Goal: Task Accomplishment & Management: Use online tool/utility

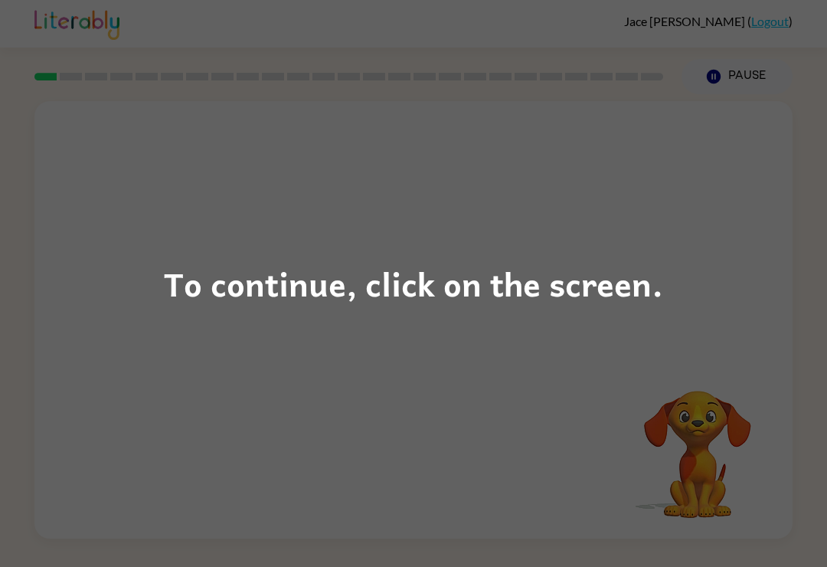
click at [682, 279] on div "To continue, click on the screen." at bounding box center [413, 283] width 827 height 567
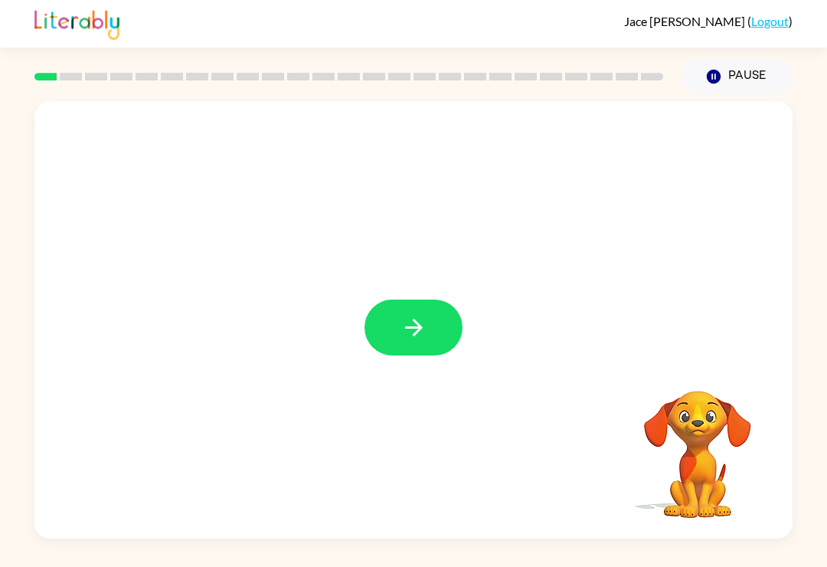
click at [422, 325] on icon "button" at bounding box center [413, 327] width 27 height 27
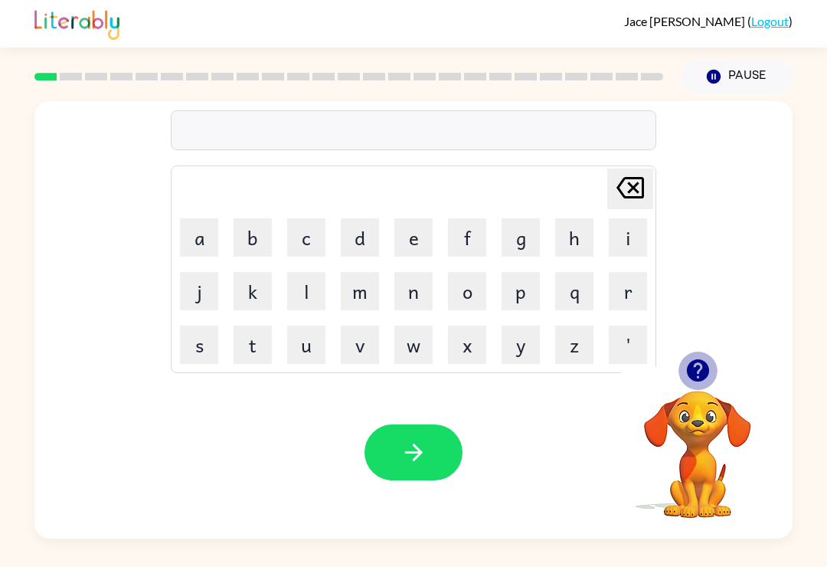
click at [699, 367] on icon "button" at bounding box center [698, 370] width 27 height 27
click at [472, 295] on button "o" at bounding box center [467, 291] width 38 height 38
click at [632, 302] on button "r" at bounding box center [628, 291] width 38 height 38
click at [529, 235] on button "g" at bounding box center [521, 237] width 38 height 38
click at [190, 216] on td "a" at bounding box center [199, 237] width 52 height 52
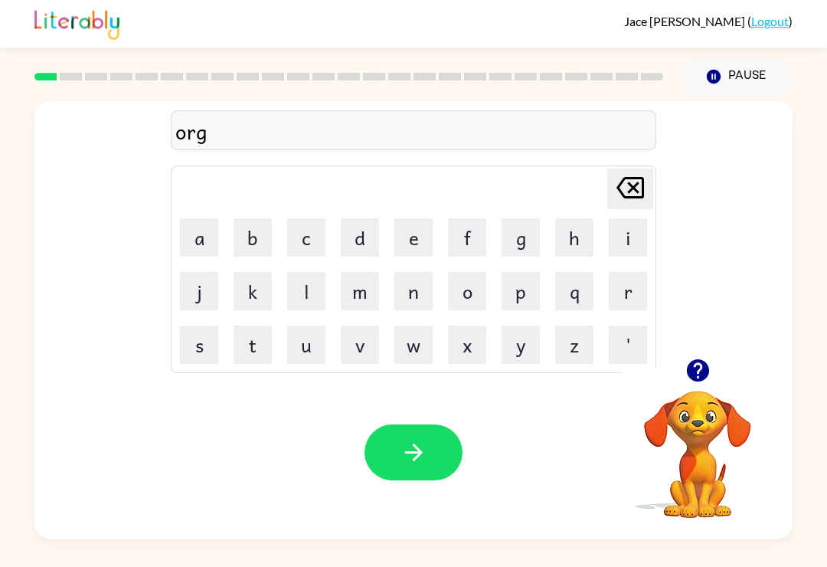
click at [195, 240] on button "a" at bounding box center [199, 237] width 38 height 38
click at [410, 292] on button "n" at bounding box center [413, 291] width 38 height 38
click at [404, 222] on button "e" at bounding box center [413, 237] width 38 height 38
click at [214, 346] on button "s" at bounding box center [199, 344] width 38 height 38
click at [259, 358] on button "t" at bounding box center [253, 344] width 38 height 38
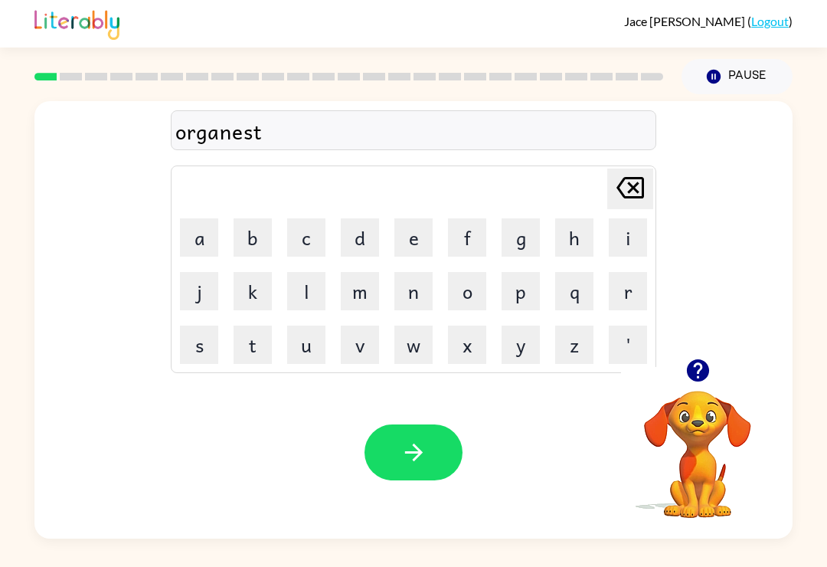
click at [394, 442] on button "button" at bounding box center [413, 452] width 98 height 56
click at [234, 346] on button "t" at bounding box center [253, 344] width 38 height 38
click at [619, 276] on button "r" at bounding box center [628, 291] width 38 height 38
click at [195, 237] on button "a" at bounding box center [199, 237] width 38 height 38
click at [524, 290] on button "p" at bounding box center [521, 291] width 38 height 38
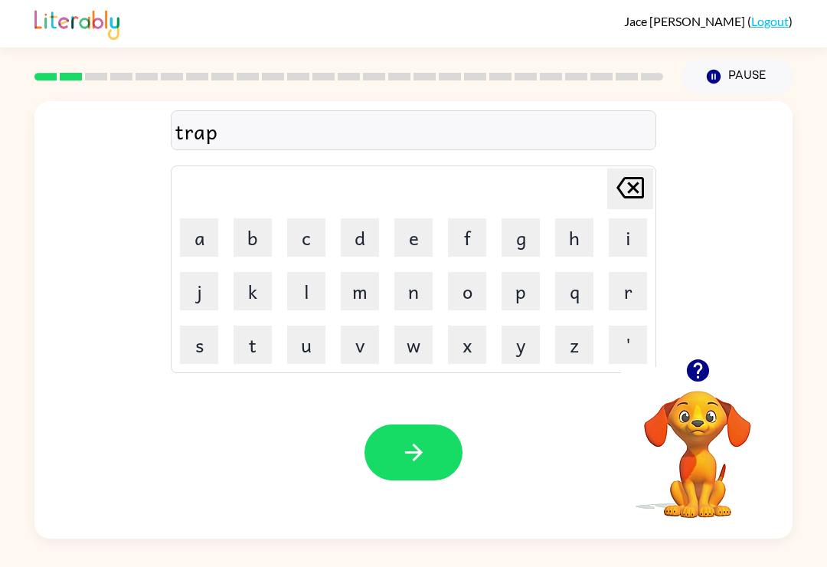
click at [413, 234] on button "e" at bounding box center [413, 237] width 38 height 38
click at [364, 238] on button "d" at bounding box center [360, 237] width 38 height 38
click at [413, 432] on button "button" at bounding box center [413, 452] width 98 height 56
click at [610, 237] on button "i" at bounding box center [628, 237] width 38 height 38
click at [644, 192] on icon at bounding box center [630, 187] width 28 height 21
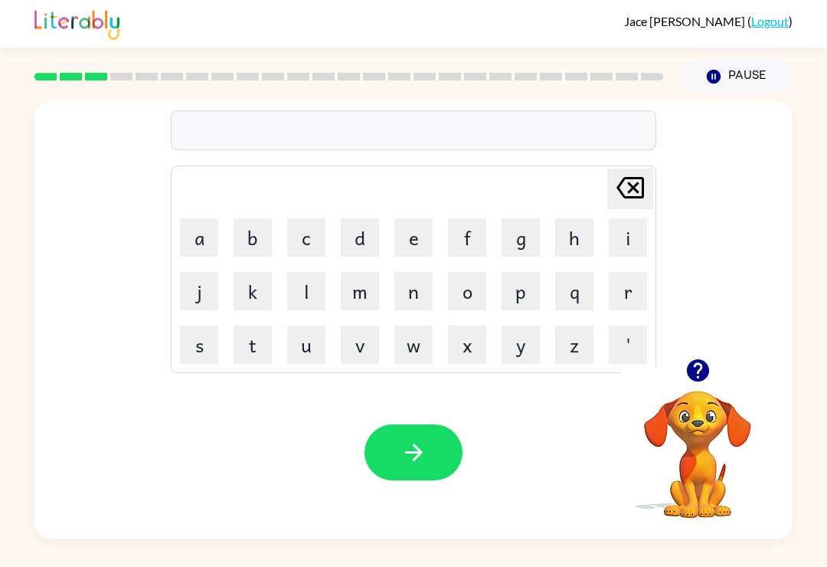
click at [511, 291] on button "p" at bounding box center [521, 291] width 38 height 38
click at [585, 241] on button "h" at bounding box center [574, 237] width 38 height 38
click at [454, 287] on button "o" at bounding box center [467, 291] width 38 height 38
click at [431, 289] on button "n" at bounding box center [413, 291] width 38 height 38
click at [252, 224] on button "b" at bounding box center [253, 237] width 38 height 38
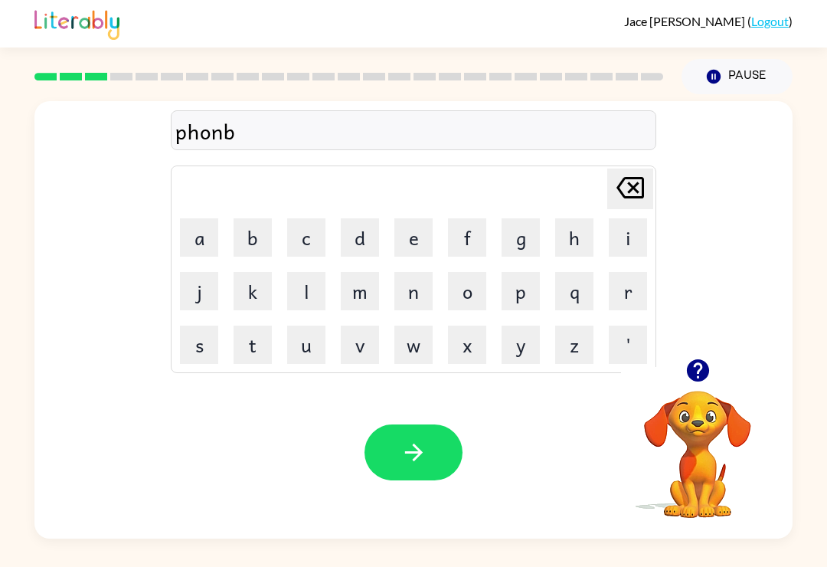
click at [460, 279] on button "o" at bounding box center [467, 291] width 38 height 38
click at [475, 292] on button "o" at bounding box center [467, 291] width 38 height 38
click at [258, 339] on button "t" at bounding box center [253, 344] width 38 height 38
click at [574, 229] on button "h" at bounding box center [574, 237] width 38 height 38
click at [400, 443] on icon "button" at bounding box center [413, 452] width 27 height 27
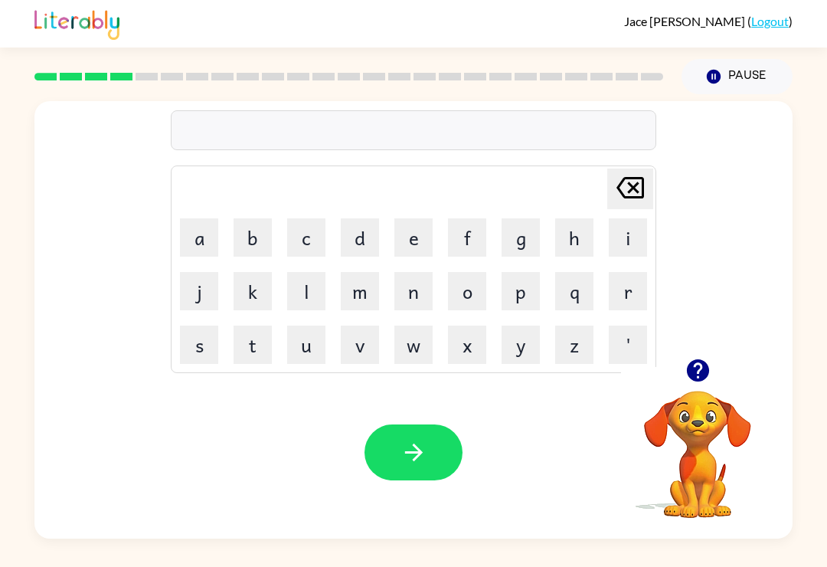
click at [249, 227] on button "b" at bounding box center [253, 237] width 38 height 38
click at [201, 234] on button "a" at bounding box center [199, 237] width 38 height 38
click at [249, 352] on button "t" at bounding box center [253, 344] width 38 height 38
click at [322, 276] on button "l" at bounding box center [306, 291] width 38 height 38
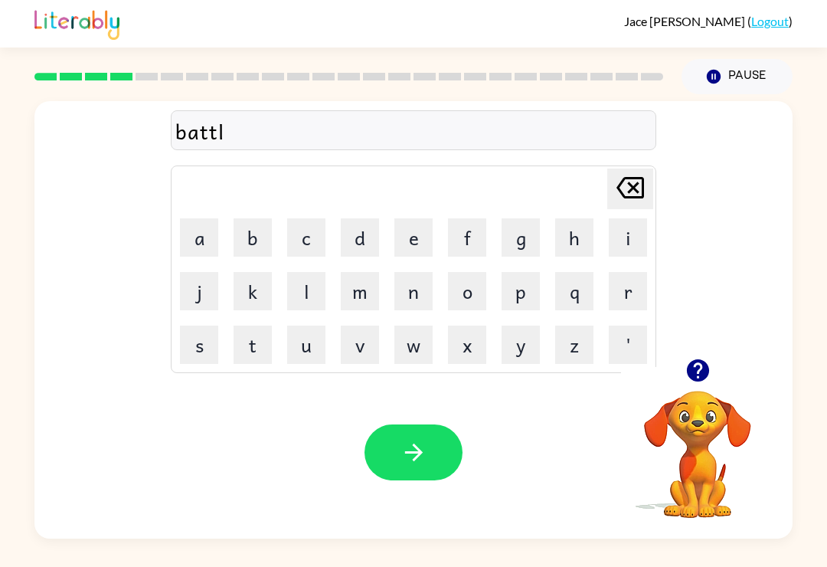
click at [412, 240] on button "e" at bounding box center [413, 237] width 38 height 38
click at [376, 457] on button "button" at bounding box center [413, 452] width 98 height 56
click at [324, 224] on button "c" at bounding box center [306, 237] width 38 height 38
click at [459, 276] on button "o" at bounding box center [467, 291] width 38 height 38
click at [618, 287] on button "r" at bounding box center [628, 291] width 38 height 38
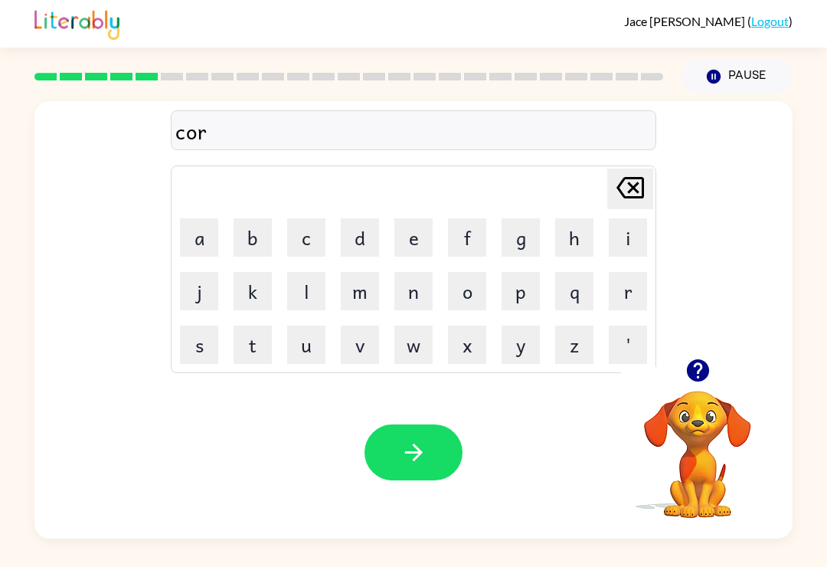
click at [424, 291] on button "n" at bounding box center [413, 291] width 38 height 38
click at [415, 221] on button "e" at bounding box center [413, 237] width 38 height 38
click at [623, 289] on button "r" at bounding box center [628, 291] width 38 height 38
click at [407, 450] on icon "button" at bounding box center [413, 452] width 27 height 27
click at [708, 449] on video "Your browser must support playing .mp4 files to use Literably. Please try using…" at bounding box center [697, 443] width 153 height 153
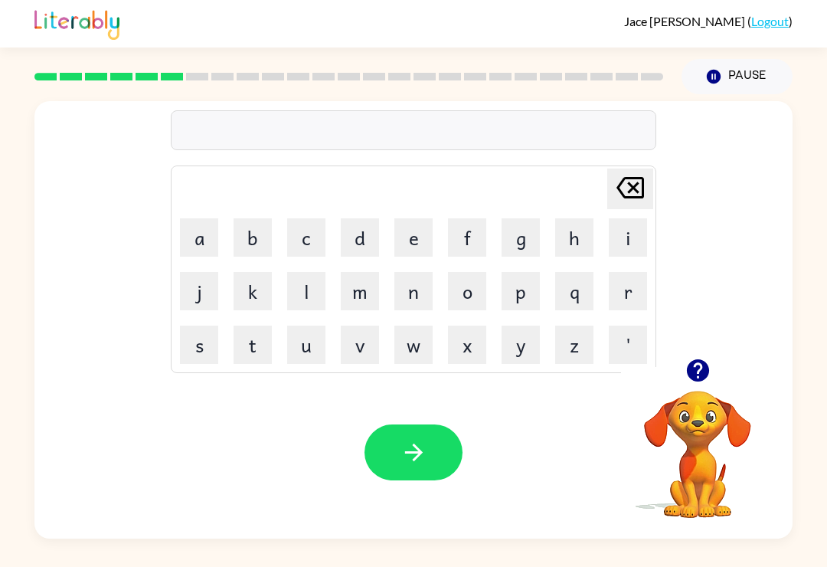
click at [701, 368] on icon "button" at bounding box center [698, 370] width 27 height 27
click at [524, 232] on button "g" at bounding box center [521, 237] width 38 height 38
click at [515, 274] on button "p" at bounding box center [521, 291] width 38 height 38
click at [622, 190] on icon "[PERSON_NAME] last character input" at bounding box center [630, 187] width 37 height 37
click at [196, 232] on button "a" at bounding box center [199, 237] width 38 height 38
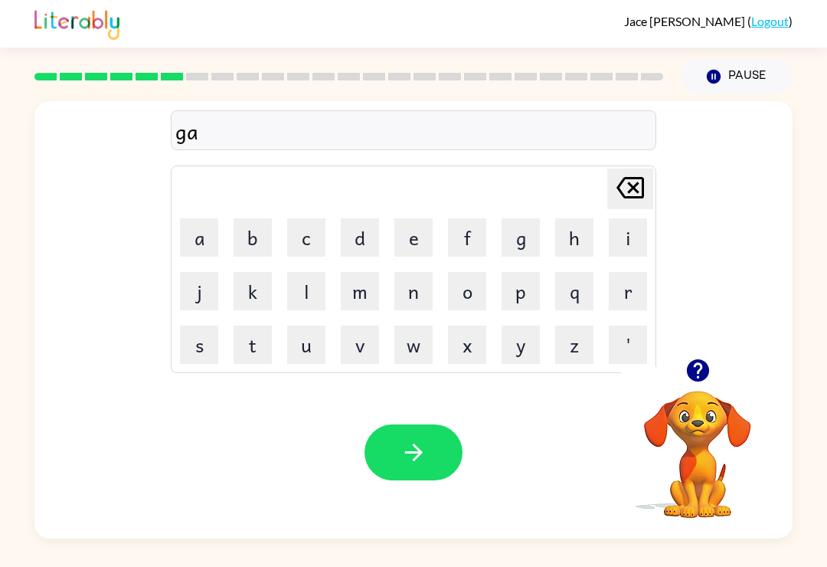
click at [513, 289] on button "p" at bounding box center [521, 291] width 38 height 38
click at [393, 442] on button "button" at bounding box center [413, 452] width 98 height 56
click at [695, 421] on video "Your browser must support playing .mp4 files to use Literably. Please try using…" at bounding box center [697, 443] width 153 height 153
click at [701, 341] on div "[PERSON_NAME] last character input a b c d e f g h i j k l m n o p q r s t u v …" at bounding box center [413, 229] width 758 height 257
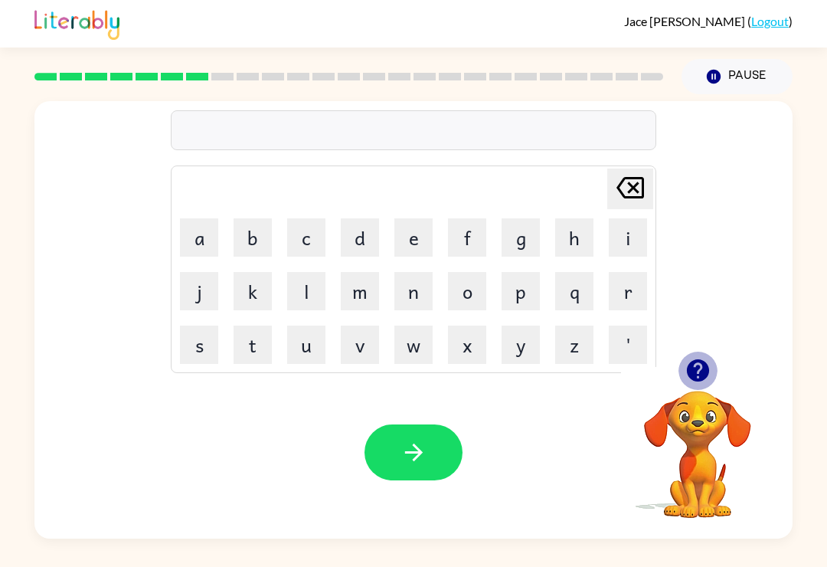
click at [692, 358] on button "button" at bounding box center [697, 370] width 39 height 39
click at [309, 310] on button "l" at bounding box center [306, 291] width 38 height 38
click at [408, 235] on button "e" at bounding box center [413, 237] width 38 height 38
click at [197, 364] on button "s" at bounding box center [199, 344] width 38 height 38
click at [197, 363] on button "s" at bounding box center [199, 344] width 38 height 38
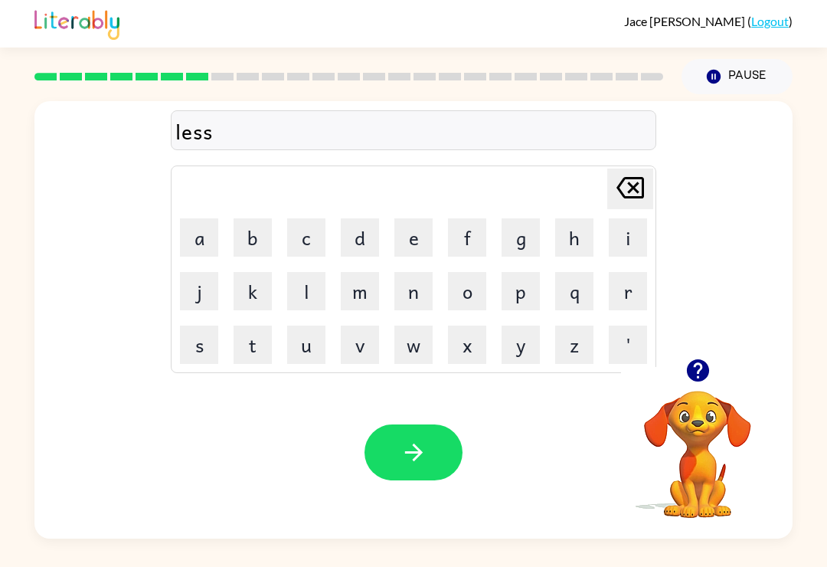
click at [409, 237] on button "e" at bounding box center [413, 237] width 38 height 38
click at [420, 300] on button "n" at bounding box center [413, 291] width 38 height 38
click at [418, 449] on icon "button" at bounding box center [413, 452] width 27 height 27
click at [307, 292] on button "l" at bounding box center [306, 291] width 38 height 38
click at [325, 338] on button "u" at bounding box center [306, 344] width 38 height 38
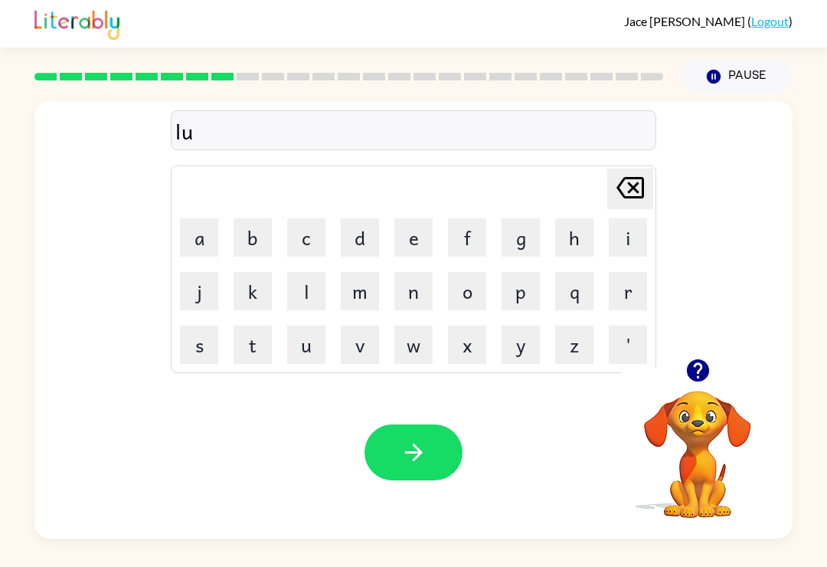
click at [360, 299] on button "m" at bounding box center [360, 291] width 38 height 38
click at [359, 298] on button "m" at bounding box center [360, 291] width 38 height 38
click at [608, 187] on button "[PERSON_NAME] last character input" at bounding box center [630, 188] width 46 height 41
click at [262, 238] on button "b" at bounding box center [253, 237] width 38 height 38
click at [427, 235] on button "e" at bounding box center [413, 237] width 38 height 38
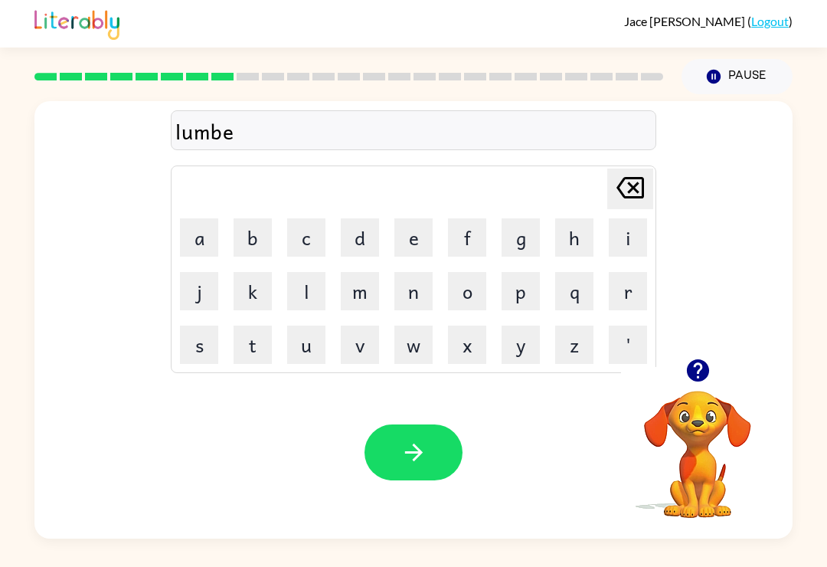
click at [626, 295] on button "r" at bounding box center [628, 291] width 38 height 38
click at [516, 343] on button "y" at bounding box center [521, 344] width 38 height 38
click at [196, 230] on button "a" at bounding box center [199, 237] width 38 height 38
click at [620, 292] on button "r" at bounding box center [628, 291] width 38 height 38
click at [371, 237] on button "d" at bounding box center [360, 237] width 38 height 38
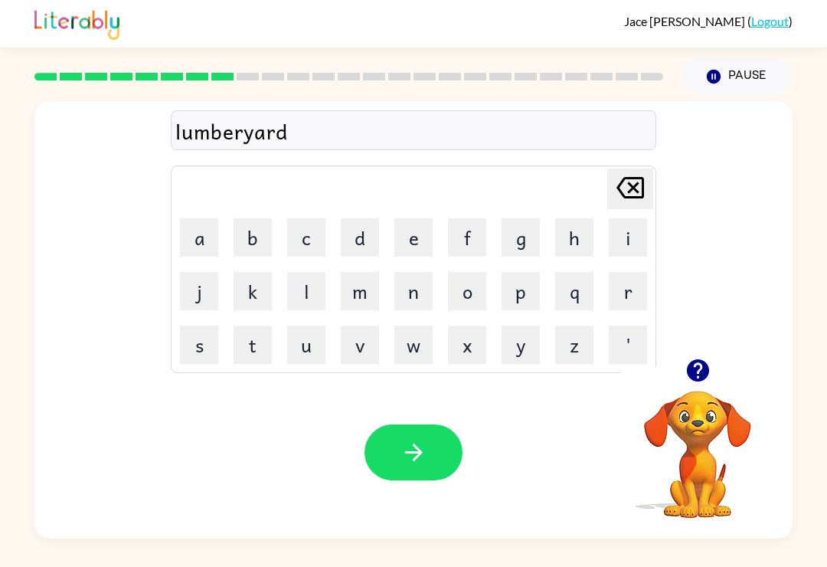
click at [398, 460] on button "button" at bounding box center [413, 452] width 98 height 56
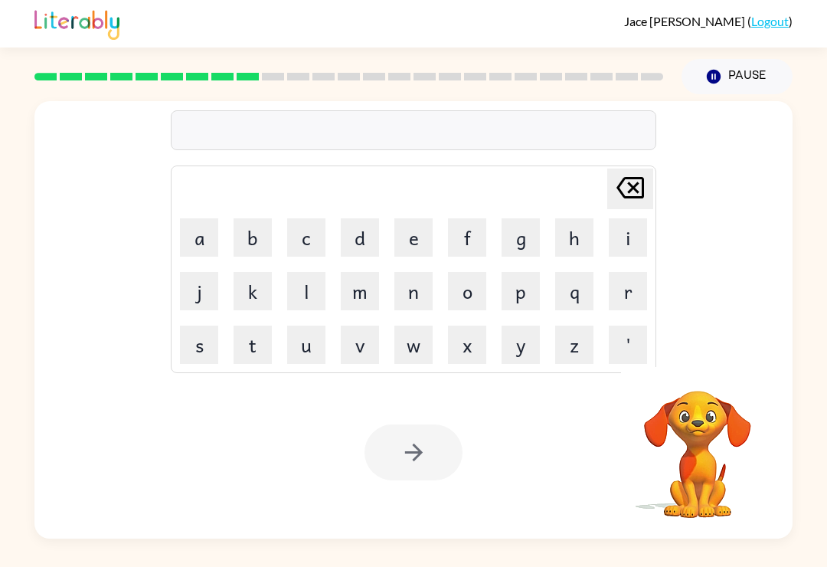
click at [511, 295] on button "p" at bounding box center [521, 291] width 38 height 38
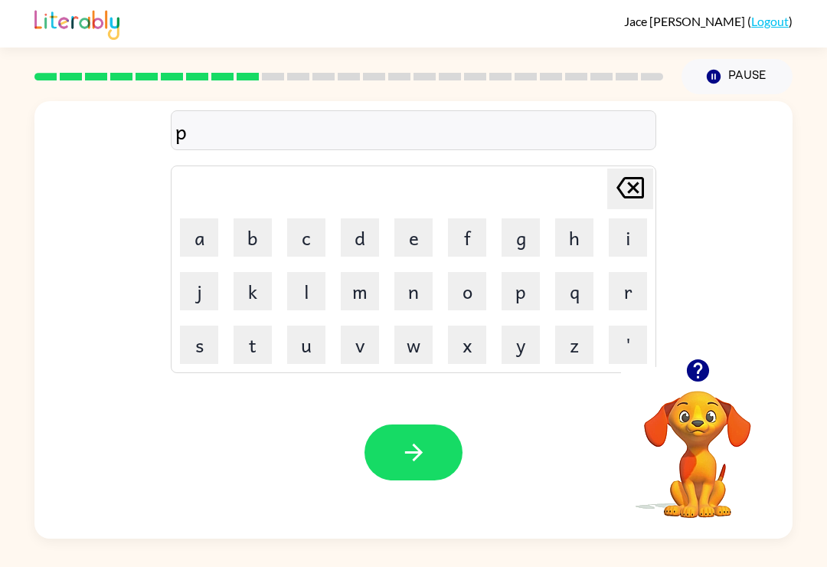
click at [240, 228] on button "b" at bounding box center [253, 237] width 38 height 38
click at [652, 174] on button "[PERSON_NAME] last character input" at bounding box center [630, 188] width 46 height 41
click at [426, 227] on button "e" at bounding box center [413, 237] width 38 height 38
click at [409, 297] on button "n" at bounding box center [413, 291] width 38 height 38
click at [408, 297] on button "n" at bounding box center [413, 291] width 38 height 38
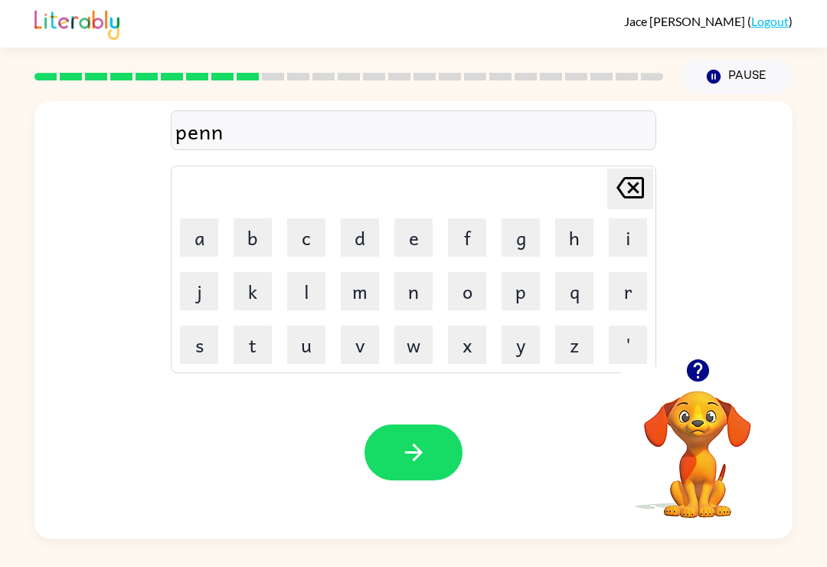
click at [522, 351] on button "y" at bounding box center [521, 344] width 38 height 38
click at [397, 477] on button "button" at bounding box center [413, 452] width 98 height 56
click at [700, 370] on icon "button" at bounding box center [698, 370] width 27 height 27
click at [620, 299] on button "r" at bounding box center [628, 291] width 38 height 38
click at [479, 289] on button "o" at bounding box center [467, 291] width 38 height 38
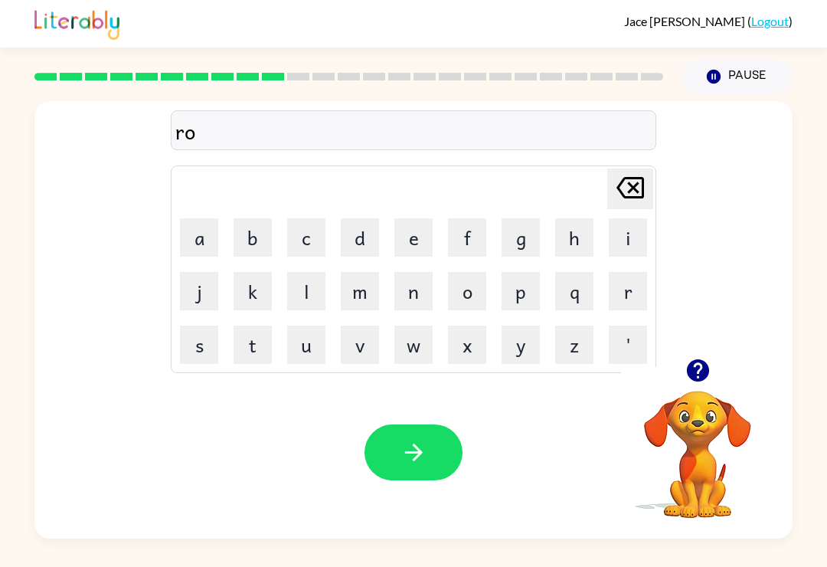
click at [311, 280] on button "l" at bounding box center [306, 291] width 38 height 38
click at [518, 341] on button "y" at bounding box center [521, 344] width 38 height 38
click at [621, 179] on icon "[PERSON_NAME] last character input" at bounding box center [630, 187] width 37 height 37
click at [217, 229] on button "a" at bounding box center [199, 237] width 38 height 38
click at [528, 348] on button "y" at bounding box center [521, 344] width 38 height 38
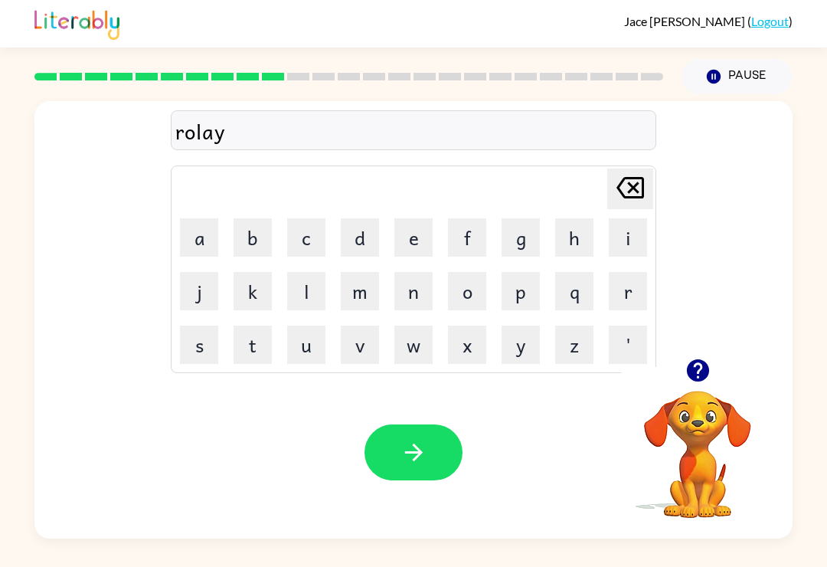
click at [612, 181] on icon "[PERSON_NAME] last character input" at bounding box center [630, 187] width 37 height 37
click at [171, 289] on div "[PERSON_NAME] last character input a b c d e f g h i j k l m n o p q r s t u v …" at bounding box center [413, 268] width 485 height 207
click at [260, 338] on button "t" at bounding box center [253, 344] width 38 height 38
click at [518, 345] on button "y" at bounding box center [521, 344] width 38 height 38
click at [426, 450] on icon "button" at bounding box center [413, 452] width 27 height 27
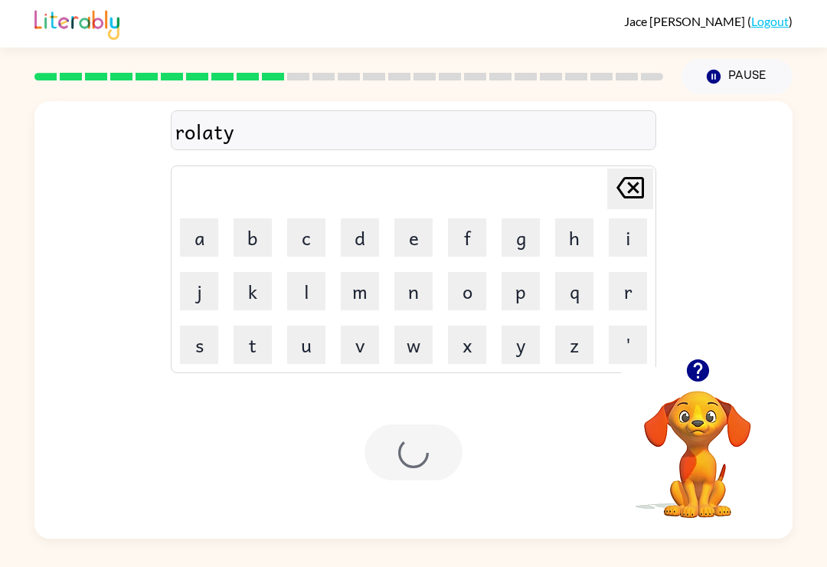
click at [426, 450] on div at bounding box center [413, 452] width 98 height 56
click at [205, 347] on button "s" at bounding box center [199, 344] width 38 height 38
click at [306, 335] on button "u" at bounding box center [306, 344] width 38 height 38
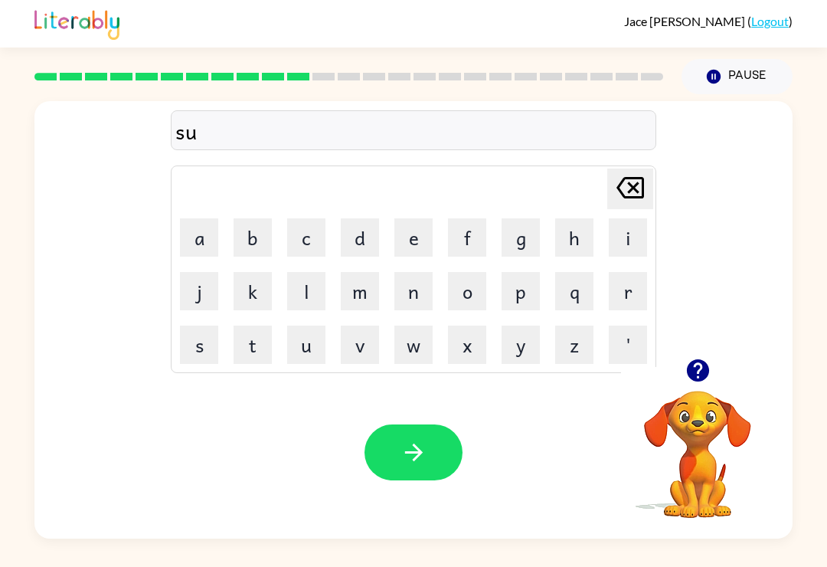
click at [417, 286] on button "n" at bounding box center [413, 291] width 38 height 38
click at [312, 292] on button "l" at bounding box center [306, 291] width 38 height 38
click at [622, 227] on button "i" at bounding box center [628, 237] width 38 height 38
click at [702, 408] on video "Your browser must support playing .mp4 files to use Literably. Please try using…" at bounding box center [697, 443] width 153 height 153
click at [725, 371] on div at bounding box center [697, 370] width 153 height 39
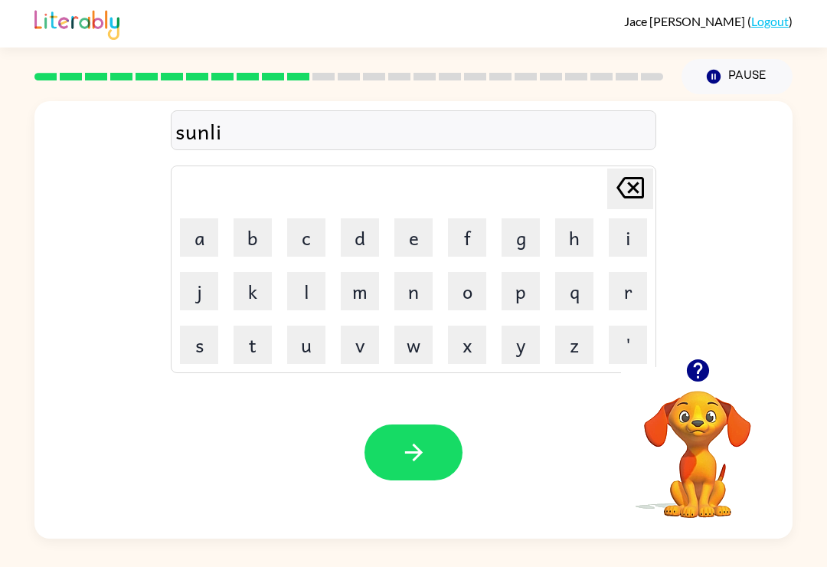
click at [724, 371] on div at bounding box center [697, 370] width 153 height 39
click at [685, 359] on button "button" at bounding box center [697, 370] width 39 height 39
click at [621, 332] on button "'" at bounding box center [628, 344] width 38 height 38
click at [638, 188] on icon "[PERSON_NAME] last character input" at bounding box center [630, 187] width 37 height 37
click at [247, 336] on button "t" at bounding box center [253, 344] width 38 height 38
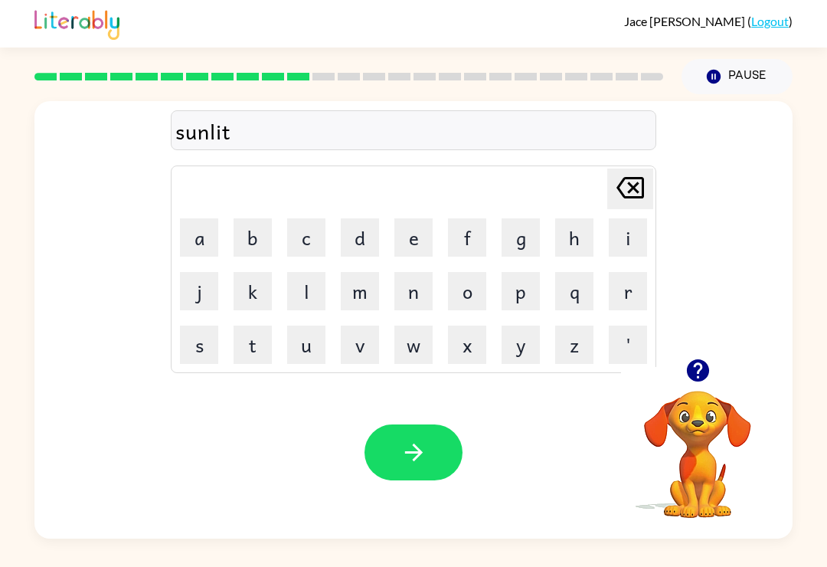
click at [398, 450] on button "button" at bounding box center [413, 452] width 98 height 56
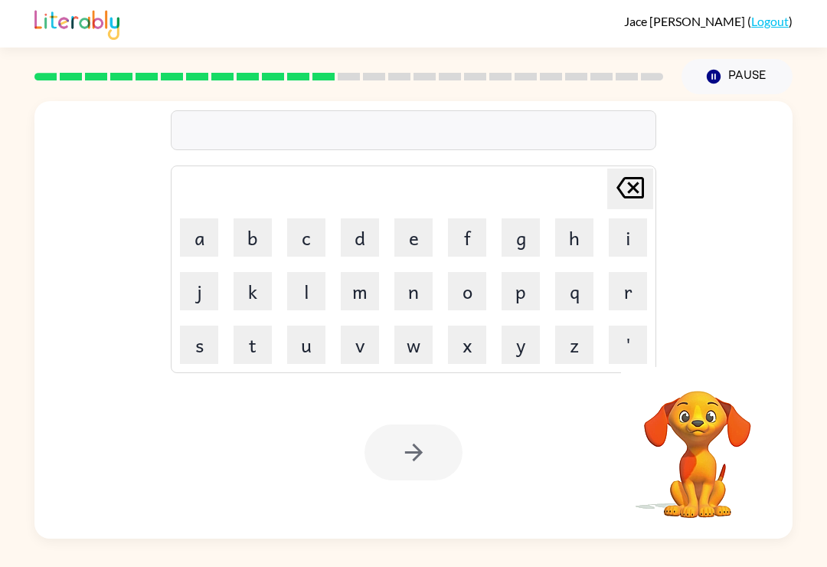
click at [202, 352] on button "s" at bounding box center [199, 344] width 38 height 38
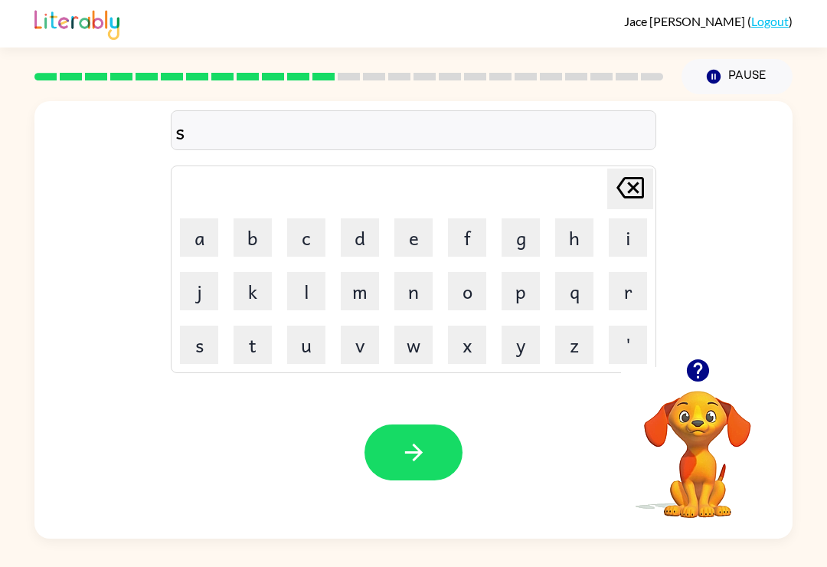
click at [460, 286] on button "o" at bounding box center [467, 291] width 38 height 38
click at [420, 293] on button "n" at bounding box center [413, 291] width 38 height 38
click at [203, 224] on button "a" at bounding box center [199, 237] width 38 height 38
click at [623, 288] on button "r" at bounding box center [628, 291] width 38 height 38
click at [406, 466] on icon "button" at bounding box center [413, 452] width 27 height 27
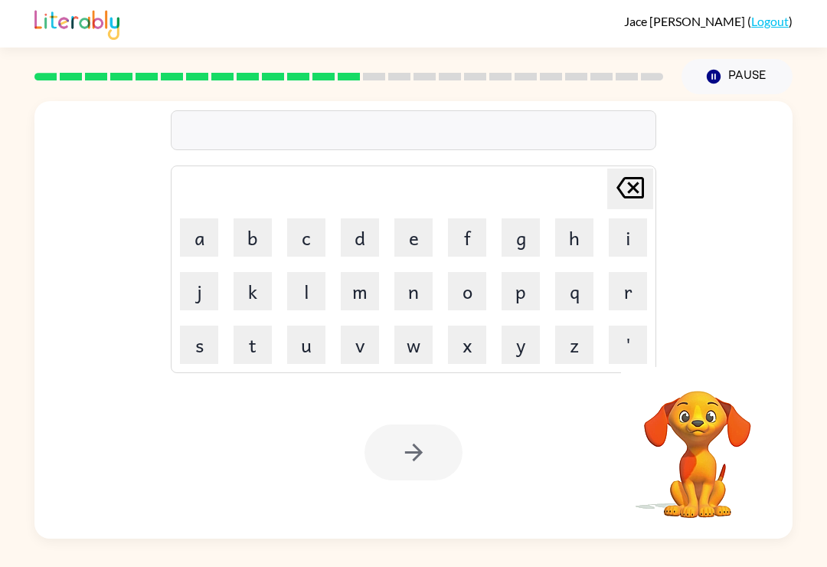
click at [366, 345] on button "v" at bounding box center [360, 344] width 38 height 38
click at [203, 230] on button "a" at bounding box center [199, 237] width 38 height 38
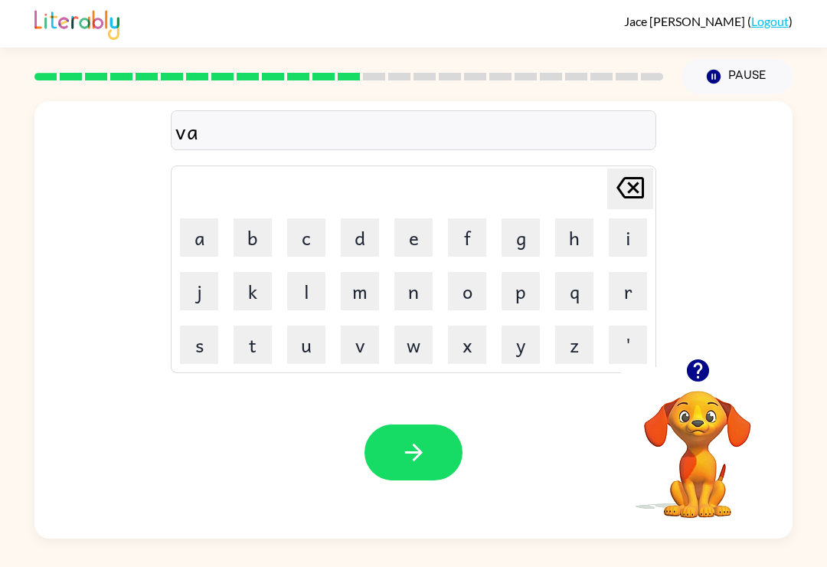
click at [313, 301] on button "l" at bounding box center [306, 291] width 38 height 38
click at [652, 185] on button "[PERSON_NAME] last character input" at bounding box center [630, 188] width 46 height 41
click at [635, 243] on button "i" at bounding box center [628, 237] width 38 height 38
click at [417, 288] on button "n" at bounding box center [413, 291] width 38 height 38
click at [400, 447] on icon "button" at bounding box center [413, 452] width 27 height 27
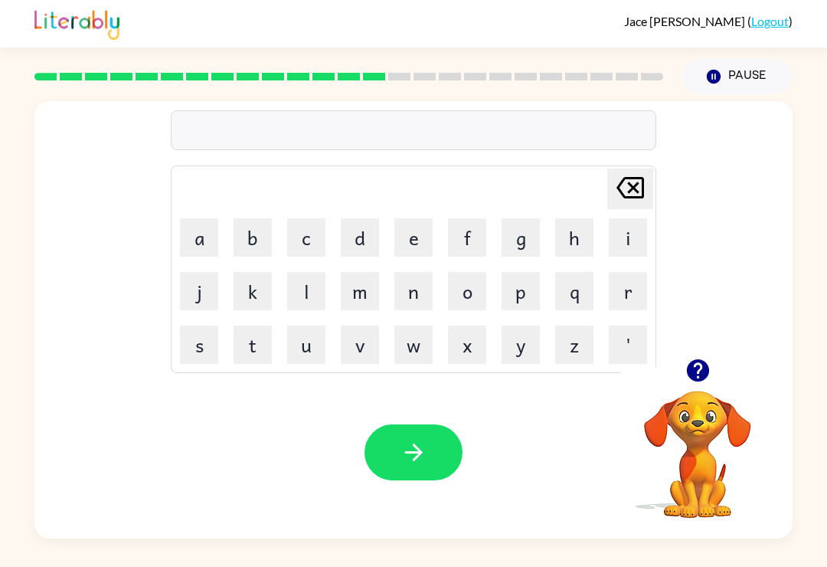
click at [706, 384] on icon "button" at bounding box center [698, 370] width 27 height 27
click at [312, 220] on button "c" at bounding box center [306, 237] width 38 height 38
click at [583, 244] on button "h" at bounding box center [574, 237] width 38 height 38
click at [309, 344] on button "u" at bounding box center [306, 344] width 38 height 38
click at [308, 224] on button "c" at bounding box center [306, 237] width 38 height 38
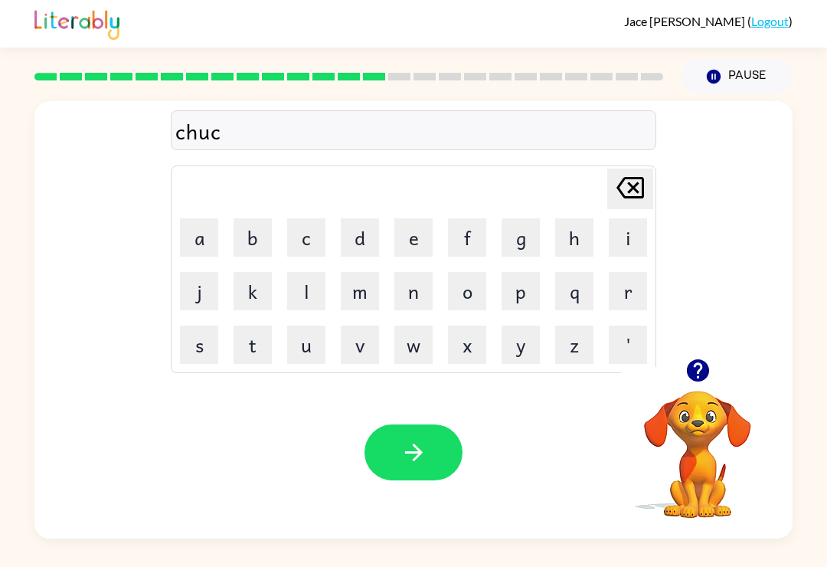
click at [249, 290] on button "k" at bounding box center [253, 291] width 38 height 38
click at [404, 453] on icon "button" at bounding box center [413, 452] width 27 height 27
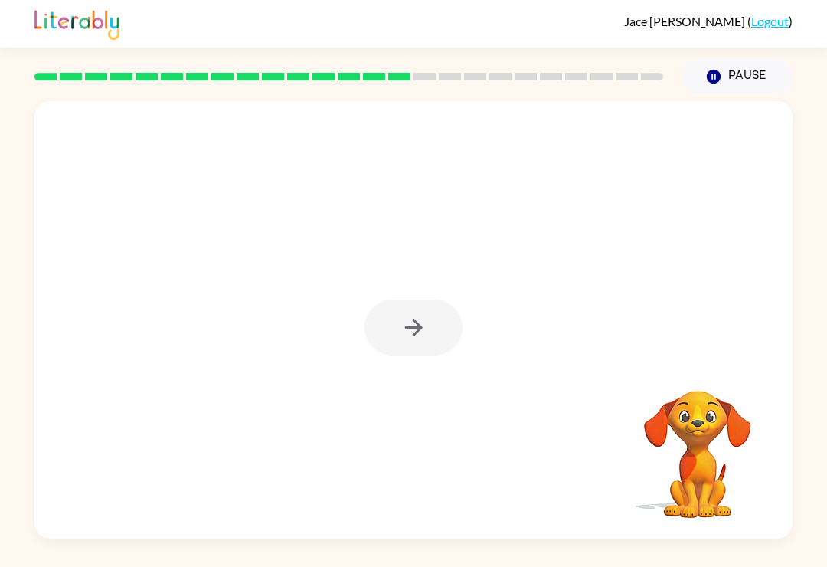
click at [395, 325] on div at bounding box center [413, 327] width 98 height 56
click at [394, 325] on div at bounding box center [413, 327] width 98 height 56
click at [397, 326] on div at bounding box center [413, 327] width 98 height 56
click at [394, 327] on button "button" at bounding box center [413, 327] width 98 height 56
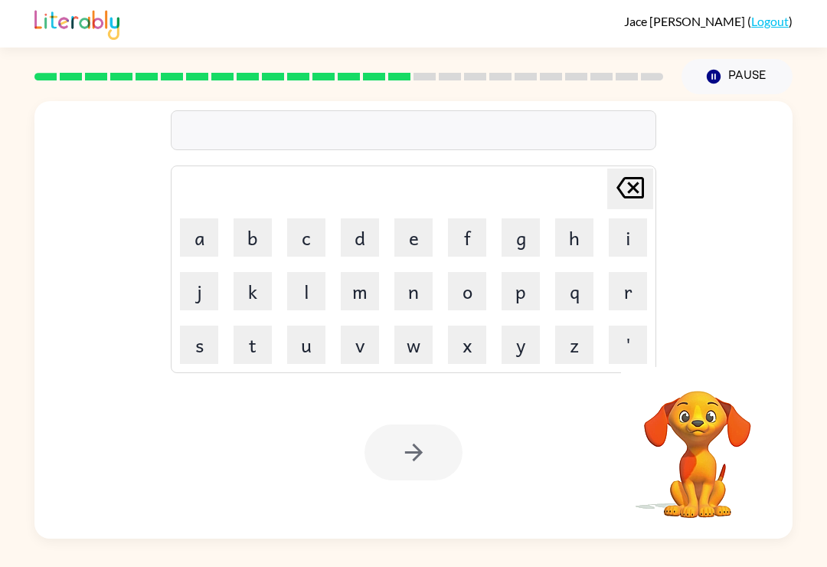
click at [328, 418] on div "Your browser must support playing .mp4 files to use Literably. Please try using…" at bounding box center [413, 452] width 758 height 172
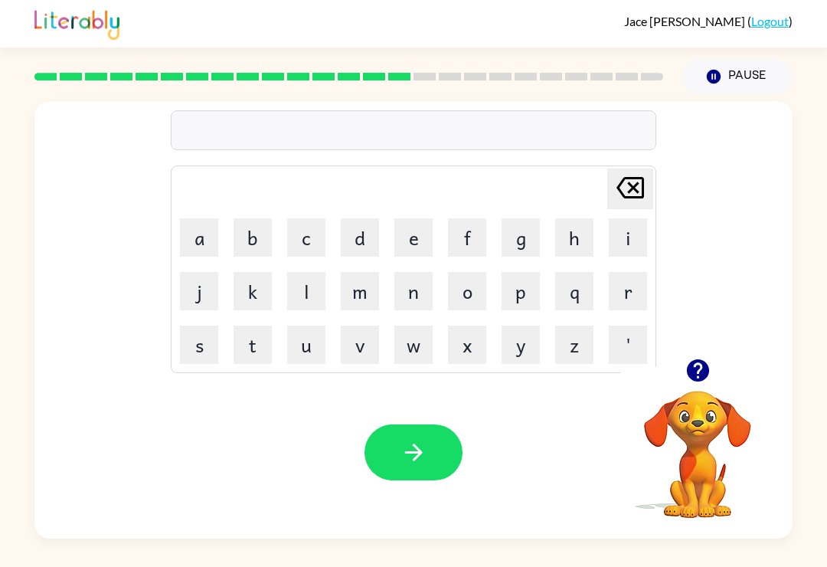
click at [194, 347] on button "s" at bounding box center [199, 344] width 38 height 38
click at [567, 223] on button "h" at bounding box center [574, 237] width 38 height 38
click at [618, 234] on button "i" at bounding box center [628, 237] width 38 height 38
click at [256, 241] on button "b" at bounding box center [253, 237] width 38 height 38
click at [400, 447] on icon "button" at bounding box center [413, 452] width 27 height 27
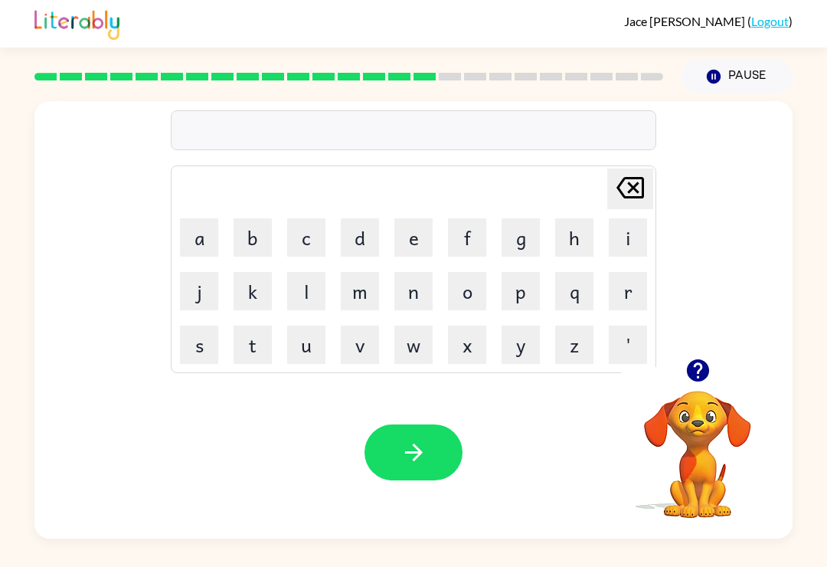
click at [537, 246] on button "g" at bounding box center [521, 237] width 38 height 38
click at [625, 292] on button "r" at bounding box center [628, 291] width 38 height 38
click at [417, 228] on button "e" at bounding box center [413, 237] width 38 height 38
click at [318, 241] on button "c" at bounding box center [306, 237] width 38 height 38
click at [570, 237] on button "h" at bounding box center [574, 237] width 38 height 38
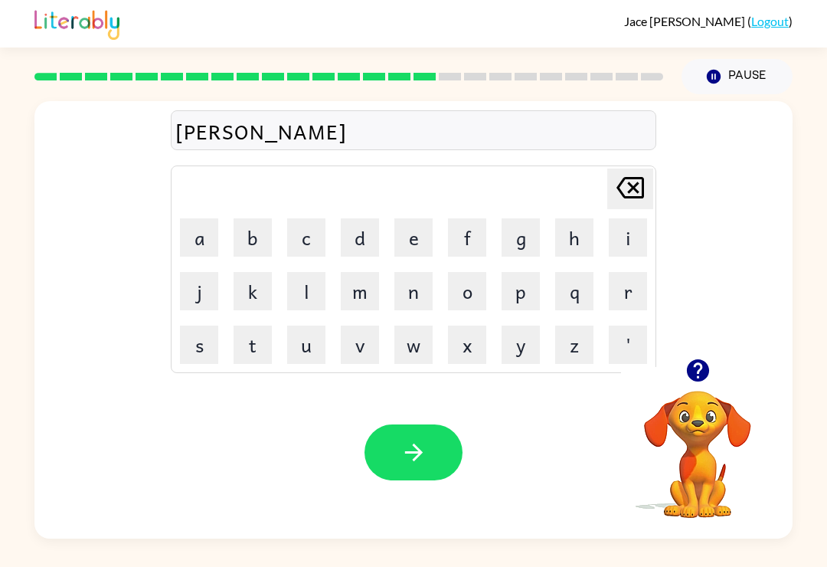
click at [416, 459] on icon "button" at bounding box center [413, 452] width 18 height 18
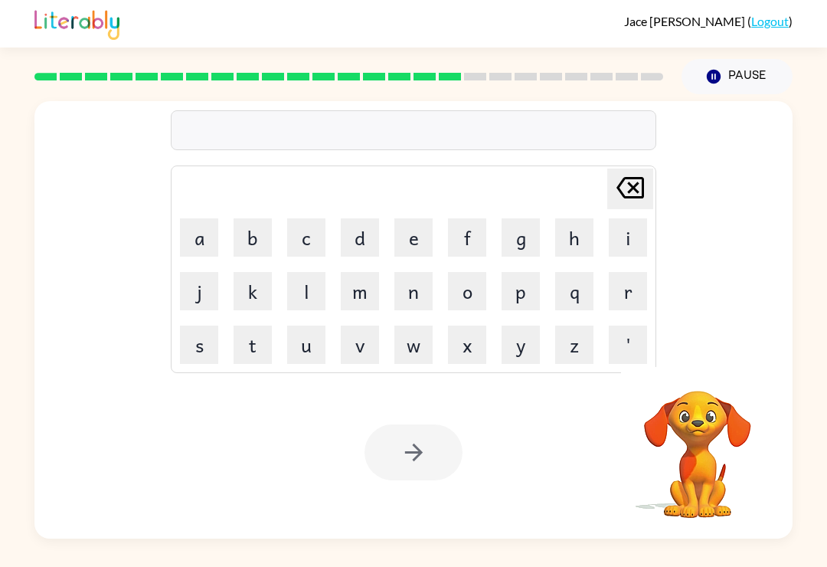
click at [191, 335] on button "s" at bounding box center [199, 344] width 38 height 38
click at [247, 332] on button "t" at bounding box center [253, 344] width 38 height 38
click at [196, 233] on button "a" at bounding box center [199, 237] width 38 height 38
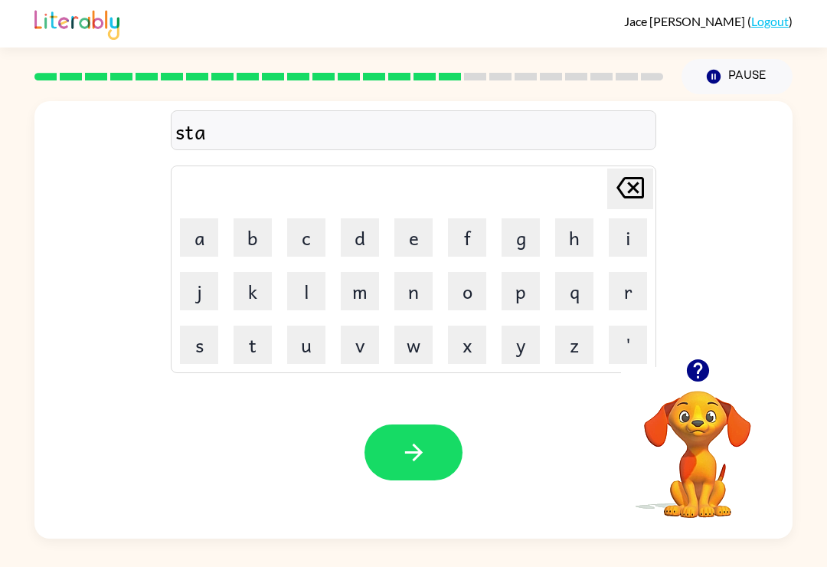
click at [198, 346] on button "s" at bounding box center [199, 344] width 38 height 38
click at [584, 225] on button "h" at bounding box center [574, 237] width 38 height 38
click at [394, 470] on button "button" at bounding box center [413, 452] width 98 height 56
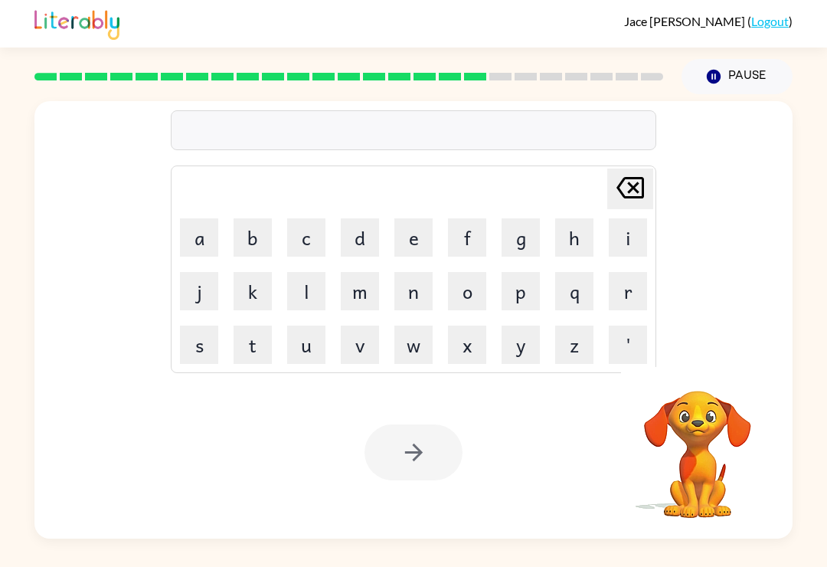
click at [250, 329] on button "t" at bounding box center [253, 344] width 38 height 38
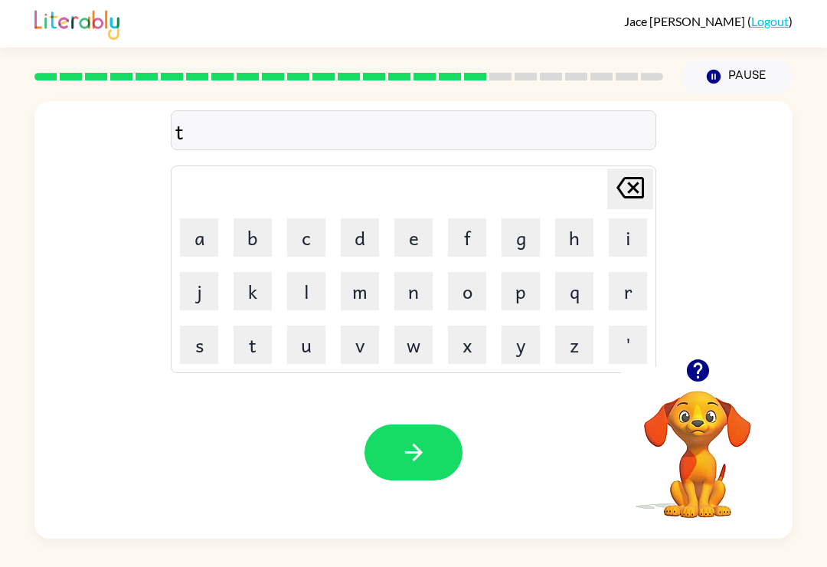
click at [321, 351] on button "u" at bounding box center [306, 344] width 38 height 38
click at [618, 296] on button "r" at bounding box center [628, 291] width 38 height 38
click at [258, 242] on button "b" at bounding box center [253, 237] width 38 height 38
click at [402, 410] on div "Your browser must support playing .mp4 files to use Literably. Please try using…" at bounding box center [413, 452] width 758 height 172
click at [409, 466] on icon "button" at bounding box center [413, 452] width 27 height 27
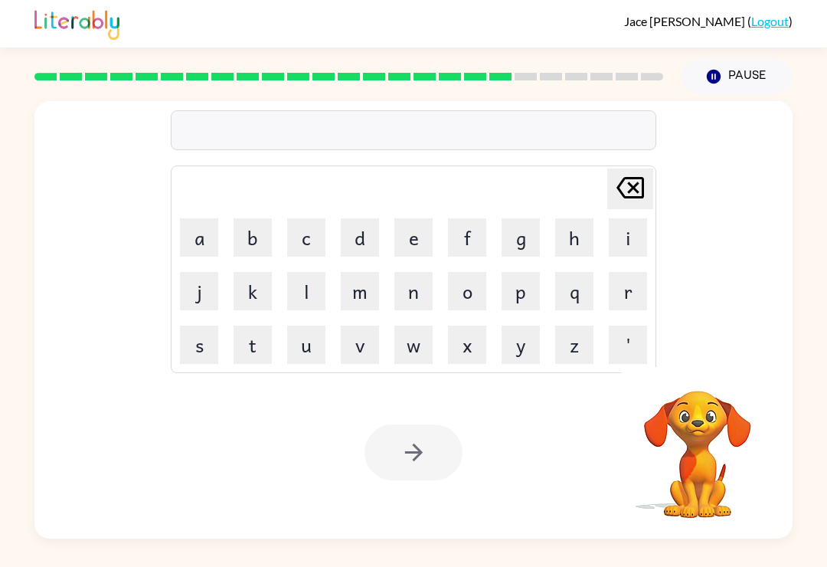
click at [524, 240] on button "g" at bounding box center [521, 237] width 38 height 38
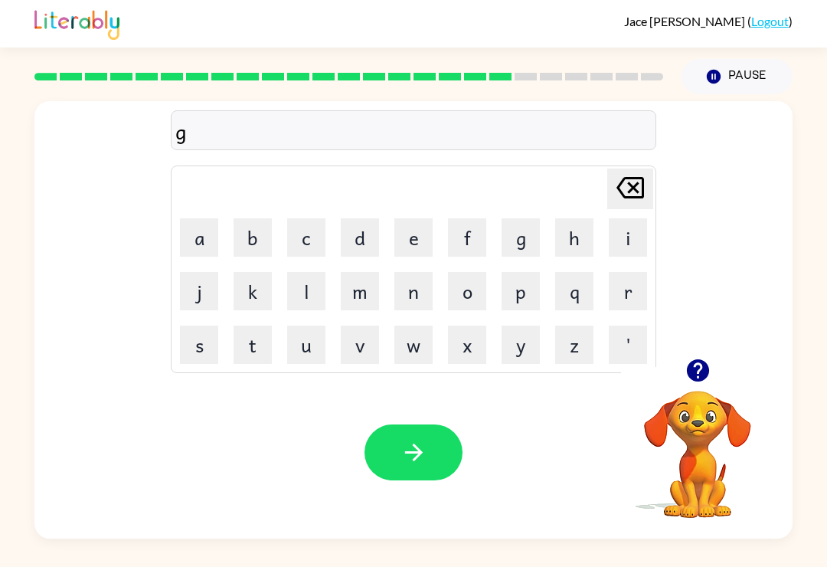
click at [309, 287] on button "l" at bounding box center [306, 291] width 38 height 38
click at [308, 352] on button "u" at bounding box center [306, 344] width 38 height 38
click at [469, 220] on button "f" at bounding box center [467, 237] width 38 height 38
click at [395, 464] on button "button" at bounding box center [413, 452] width 98 height 56
click at [253, 234] on button "b" at bounding box center [253, 237] width 38 height 38
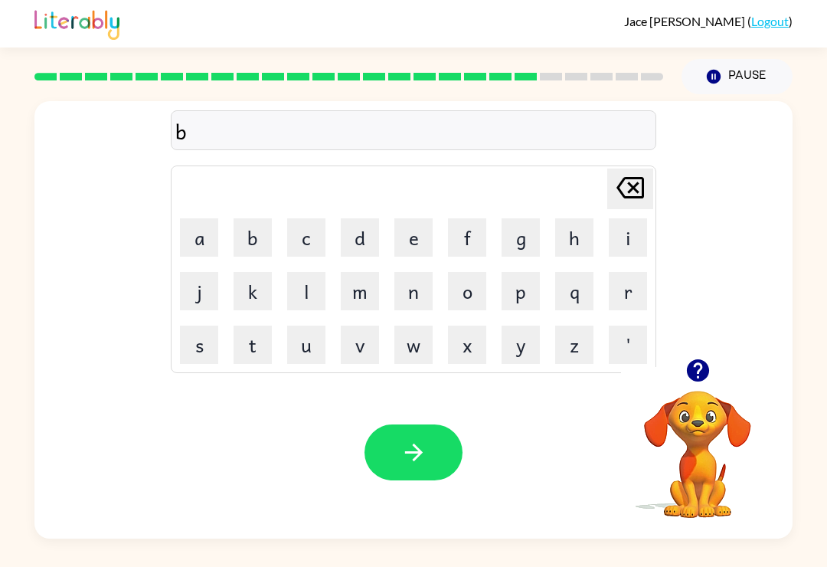
click at [629, 231] on button "i" at bounding box center [628, 237] width 38 height 38
click at [191, 345] on button "s" at bounding box center [199, 344] width 38 height 38
click at [577, 242] on button "h" at bounding box center [574, 237] width 38 height 38
click at [407, 505] on div "Your browser must support playing .mp4 files to use Literably. Please try using…" at bounding box center [413, 452] width 758 height 172
click at [430, 429] on button "button" at bounding box center [413, 452] width 98 height 56
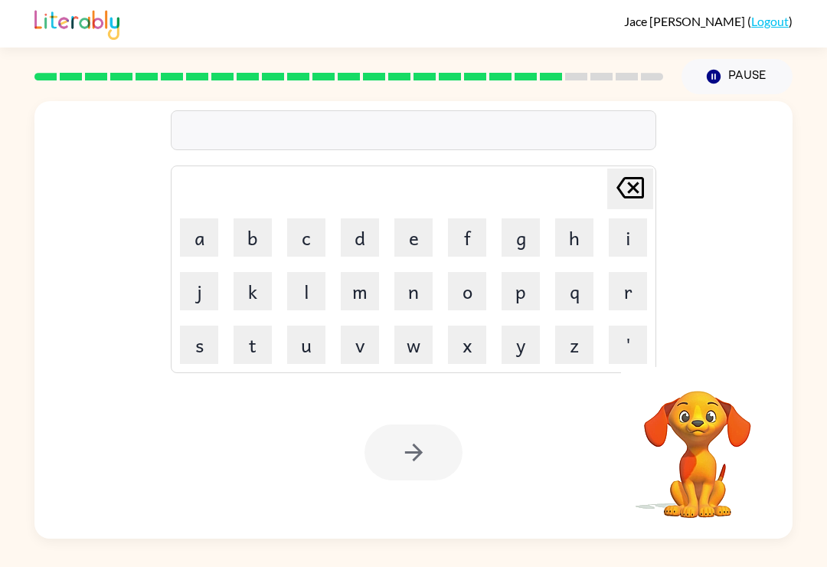
click at [311, 240] on button "c" at bounding box center [306, 237] width 38 height 38
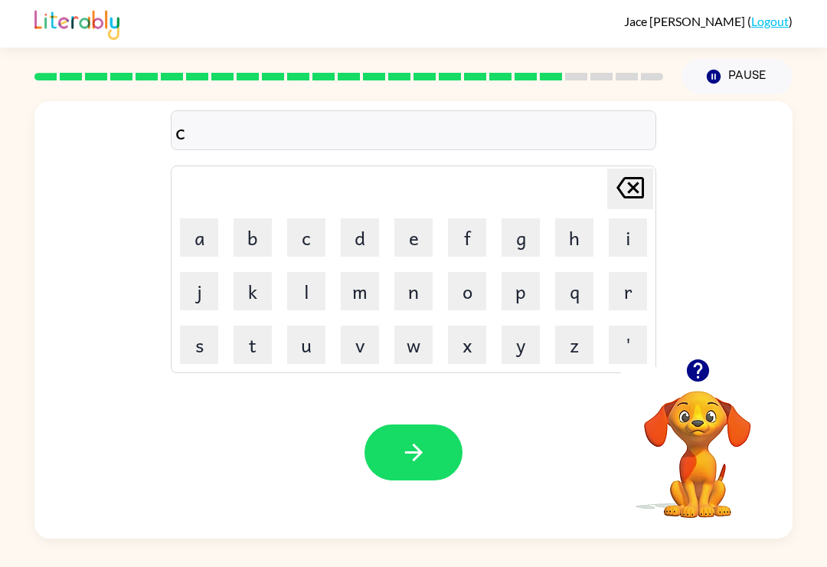
click at [299, 283] on button "l" at bounding box center [306, 291] width 38 height 38
click at [198, 234] on button "a" at bounding box center [199, 237] width 38 height 38
click at [188, 341] on button "s" at bounding box center [199, 344] width 38 height 38
click at [518, 289] on button "p" at bounding box center [521, 291] width 38 height 38
click at [387, 463] on button "button" at bounding box center [413, 452] width 98 height 56
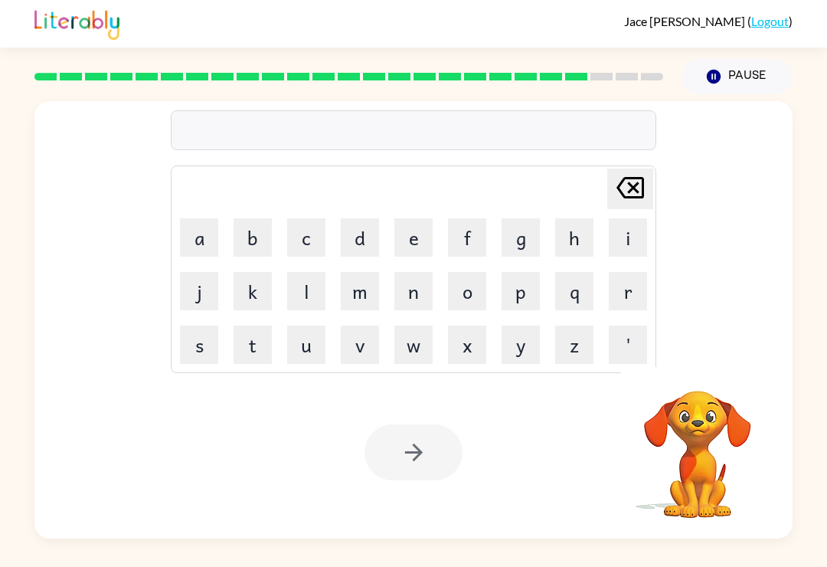
click at [524, 292] on button "p" at bounding box center [521, 291] width 38 height 38
click at [201, 229] on button "a" at bounding box center [199, 237] width 38 height 38
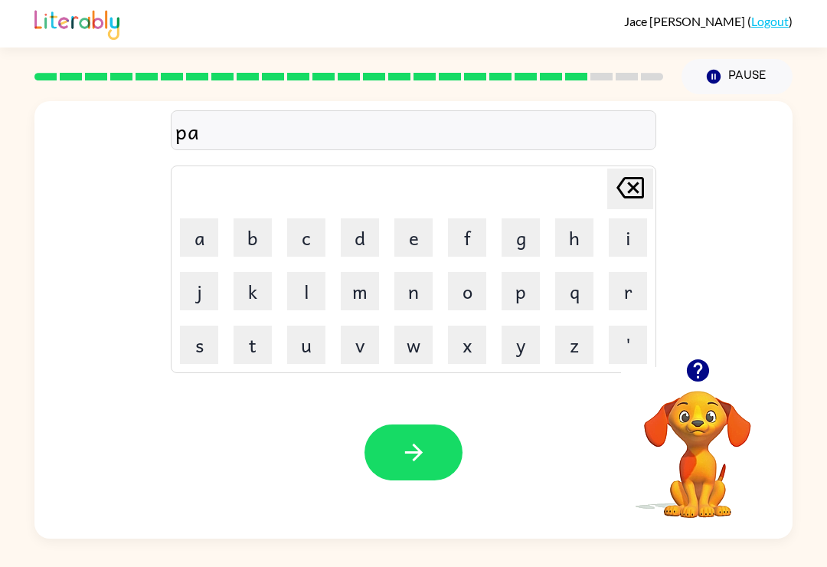
click at [202, 346] on button "s" at bounding box center [199, 344] width 38 height 38
click at [572, 239] on button "h" at bounding box center [574, 237] width 38 height 38
click at [402, 469] on button "button" at bounding box center [413, 452] width 98 height 56
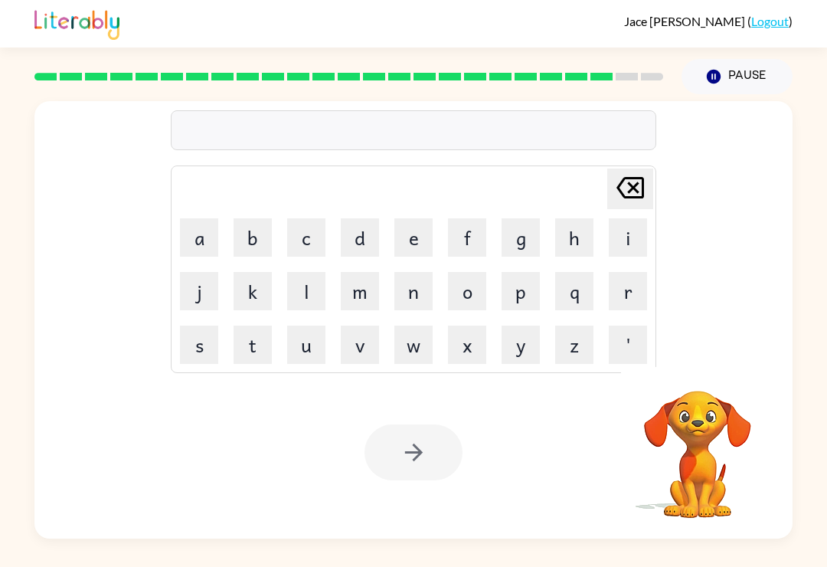
click at [262, 343] on button "t" at bounding box center [253, 344] width 38 height 38
click at [198, 227] on button "a" at bounding box center [199, 237] width 38 height 38
click at [484, 230] on button "f" at bounding box center [467, 237] width 38 height 38
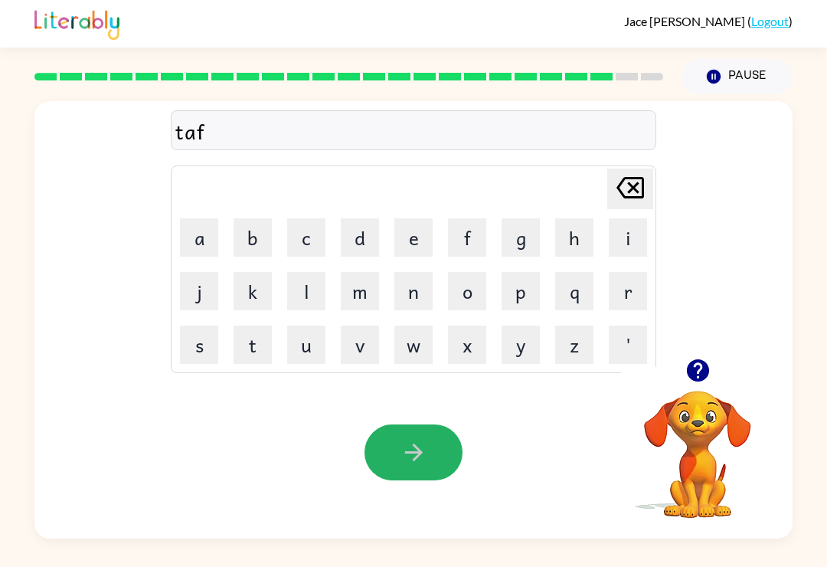
click at [379, 458] on button "button" at bounding box center [413, 452] width 98 height 56
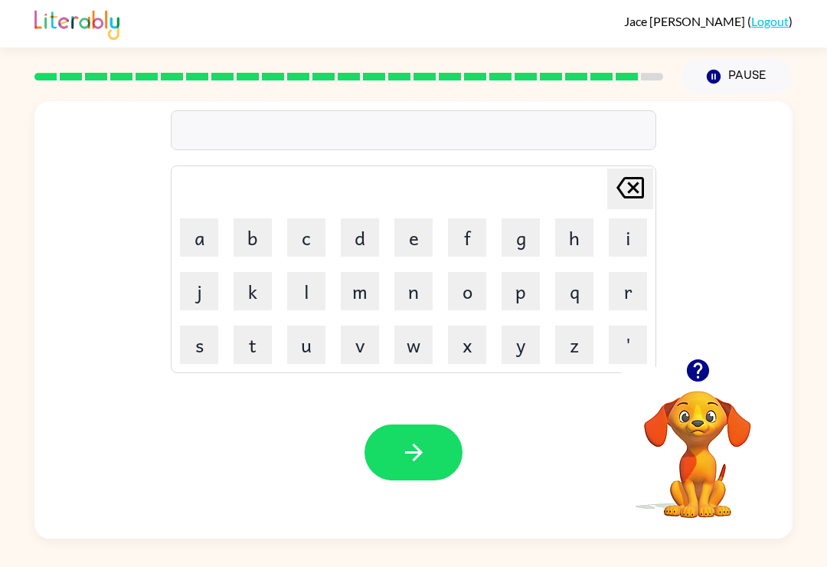
click at [404, 343] on button "w" at bounding box center [413, 344] width 38 height 38
click at [418, 240] on button "e" at bounding box center [413, 237] width 38 height 38
click at [585, 332] on button "z" at bounding box center [574, 344] width 38 height 38
click at [404, 449] on icon "button" at bounding box center [413, 452] width 27 height 27
